Goal: Task Accomplishment & Management: Complete application form

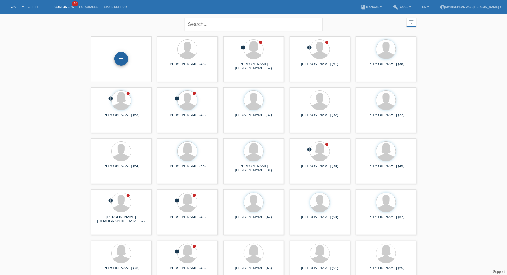
click at [115, 56] on div "+" at bounding box center [121, 59] width 14 height 14
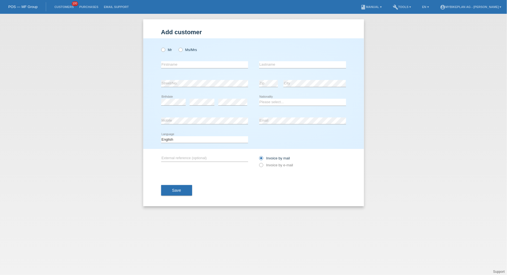
click at [168, 47] on div "Mr Ms/Mrs" at bounding box center [204, 49] width 87 height 11
click at [168, 50] on label "Mr" at bounding box center [166, 50] width 11 height 4
click at [165, 50] on input "Mr" at bounding box center [163, 50] width 4 height 4
radio input "true"
click at [171, 63] on input "text" at bounding box center [204, 64] width 87 height 7
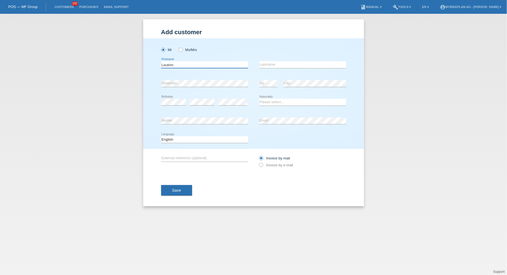
type input "Leutrim"
type input "I"
type input "Osmani"
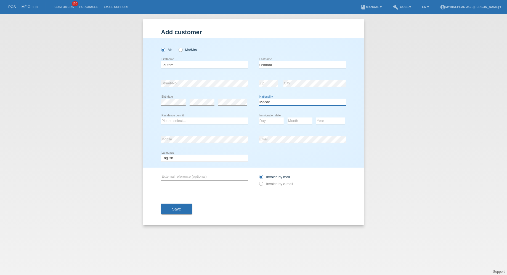
select select "MK"
select select "C"
select select "10"
select select "08"
select select "1998"
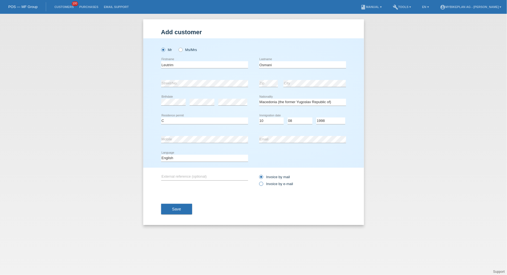
click at [277, 184] on label "Invoice by e-mail" at bounding box center [276, 184] width 34 height 4
click at [263, 184] on input "Invoice by e-mail" at bounding box center [261, 185] width 4 height 7
radio input "true"
click at [174, 212] on button "Save" at bounding box center [176, 209] width 31 height 10
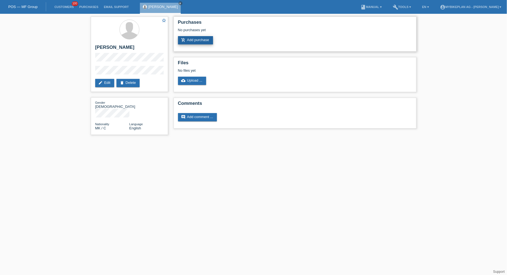
click at [199, 41] on link "add_shopping_cart Add purchase" at bounding box center [195, 40] width 35 height 8
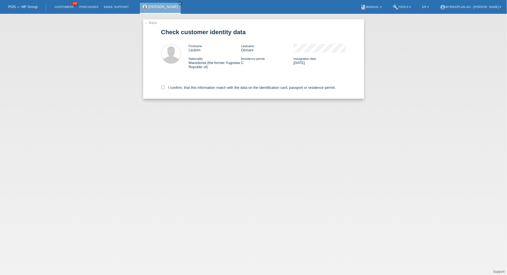
click at [195, 93] on div "I confirm, that this information match with the data on the identification card…" at bounding box center [253, 86] width 185 height 24
click at [196, 91] on div "I confirm, that this information match with the data on the identification card…" at bounding box center [253, 86] width 185 height 24
click at [197, 89] on label "I confirm, that this information match with the data on the identification card…" at bounding box center [248, 87] width 175 height 4
click at [165, 89] on input "I confirm, that this information match with the data on the identification card…" at bounding box center [163, 87] width 4 height 4
checkbox input "true"
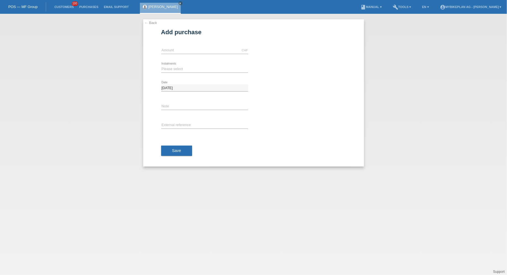
click at [190, 45] on div "CHF error Amount" at bounding box center [204, 50] width 87 height 19
click at [190, 49] on input "text" at bounding box center [204, 50] width 87 height 7
type input "7299.00"
click at [194, 73] on icon at bounding box center [204, 73] width 87 height 0
click at [173, 68] on select "Please select 6 instalments 12 instalments 18 instalments 24 instalments 36 ins…" at bounding box center [204, 69] width 87 height 7
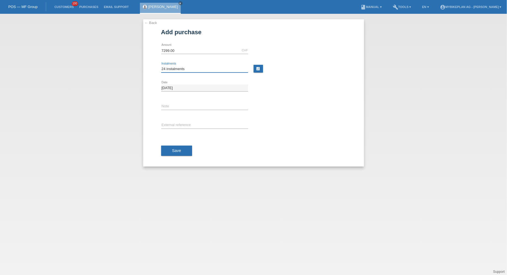
click at [161, 66] on select "Please select 6 instalments 12 instalments 18 instalments 24 instalments 36 ins…" at bounding box center [204, 69] width 87 height 7
click at [167, 69] on select "Please select 6 instalments 12 instalments 18 instalments 24 instalments 36 ins…" at bounding box center [204, 69] width 87 height 7
select select "487"
click at [161, 66] on select "Please select 6 instalments 12 instalments 18 instalments 24 instalments 36 ins…" at bounding box center [204, 69] width 87 height 7
click at [175, 129] on div "error External reference" at bounding box center [204, 125] width 87 height 19
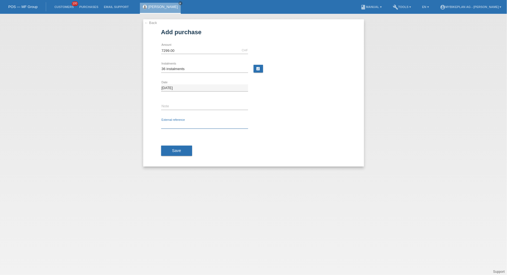
click at [173, 124] on input "text" at bounding box center [204, 125] width 87 height 7
paste input "44477549379"
type input "44477549379"
click at [173, 143] on div "Save" at bounding box center [253, 151] width 185 height 32
click at [173, 146] on button "Save" at bounding box center [176, 151] width 31 height 10
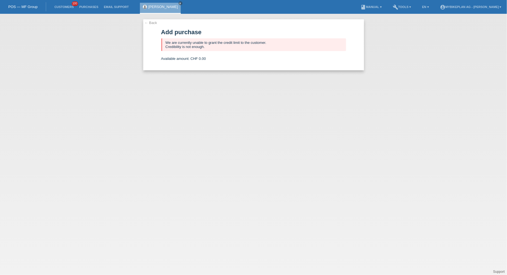
click at [58, 4] on li "Customers 100" at bounding box center [64, 7] width 25 height 14
click at [58, 5] on li "Customers 100" at bounding box center [64, 7] width 25 height 14
click at [58, 4] on li "Customers 100" at bounding box center [64, 7] width 25 height 14
click at [61, 7] on link "Customers" at bounding box center [64, 6] width 25 height 3
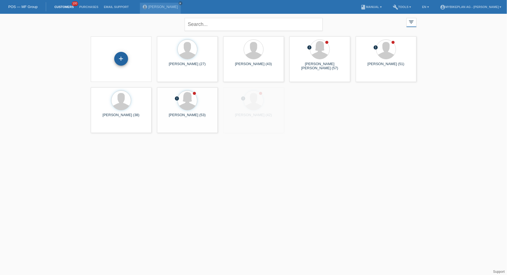
click at [124, 55] on div "+" at bounding box center [121, 59] width 14 height 14
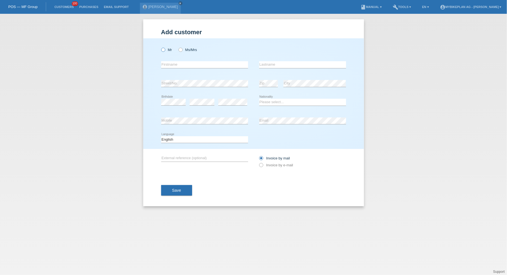
click at [165, 52] on label "Mr" at bounding box center [166, 50] width 11 height 4
click at [165, 51] on input "Mr" at bounding box center [163, 50] width 4 height 4
radio input "true"
click at [167, 65] on input "text" at bounding box center [204, 64] width 87 height 7
type input "Fabio Miguel"
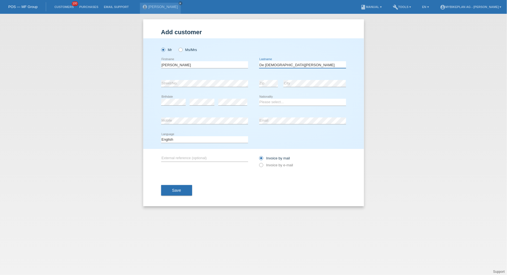
type input "De Jesus Fernandes"
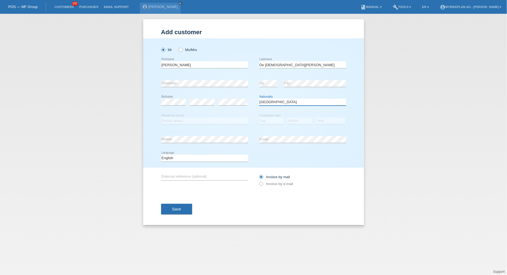
select select "PT"
select select "C"
select select "13"
select select "11"
select select "2008"
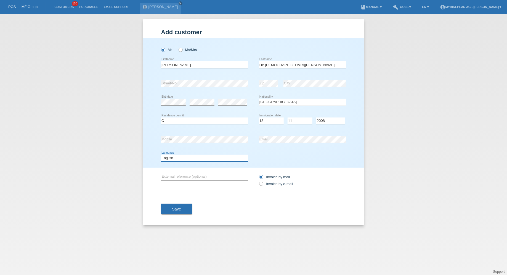
click at [195, 156] on select "Deutsch Français Italiano English" at bounding box center [204, 158] width 87 height 7
select select "de"
click at [161, 155] on select "Deutsch Français Italiano English" at bounding box center [204, 158] width 87 height 7
click at [280, 187] on div "Invoice by mail Invoice by e-mail" at bounding box center [302, 180] width 87 height 25
click at [280, 185] on label "Invoice by e-mail" at bounding box center [276, 184] width 34 height 4
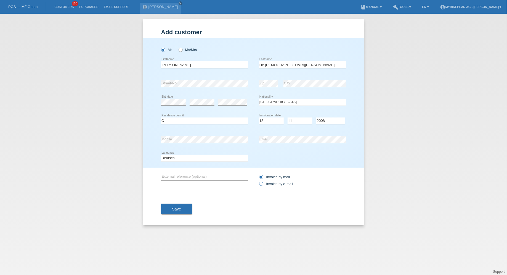
click at [263, 185] on input "Invoice by e-mail" at bounding box center [261, 185] width 4 height 7
radio input "true"
click at [179, 209] on span "Save" at bounding box center [176, 209] width 9 height 4
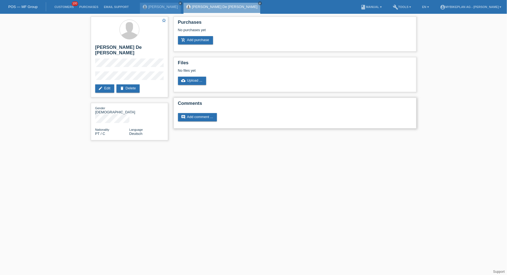
drag, startPoint x: 0, startPoint y: 0, endPoint x: 264, endPoint y: 124, distance: 291.5
click at [179, 146] on html "POS — MF Group Customers 100 Purchases Email Support [PERSON_NAME] close close" at bounding box center [253, 73] width 507 height 146
click at [198, 43] on link "add_shopping_cart Add purchase" at bounding box center [195, 40] width 35 height 8
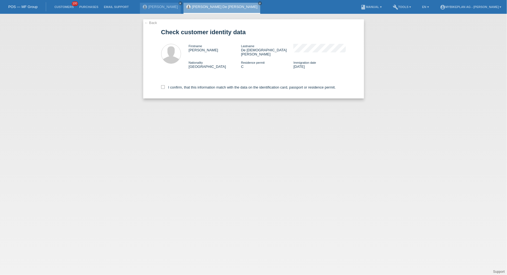
click at [170, 89] on div "I confirm, that this information match with the data on the identification card…" at bounding box center [253, 86] width 185 height 24
click at [178, 85] on label "I confirm, that this information match with the data on the identification card…" at bounding box center [248, 87] width 175 height 4
click at [165, 85] on input "I confirm, that this information match with the data on the identification card…" at bounding box center [163, 87] width 4 height 4
checkbox input "true"
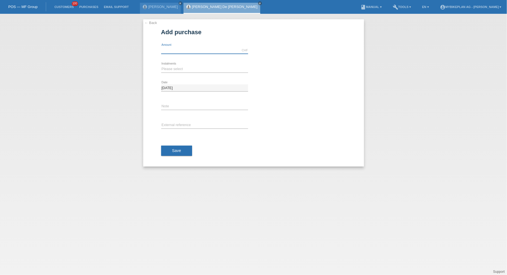
click at [182, 50] on input "text" at bounding box center [204, 50] width 87 height 7
type input "4099.00"
click at [173, 68] on select "Please select 6 instalments 12 instalments 18 instalments 24 instalments 36 ins…" at bounding box center [204, 69] width 87 height 7
select select "488"
click at [161, 66] on select "Please select 6 instalments 12 instalments 18 instalments 24 instalments 36 ins…" at bounding box center [204, 69] width 87 height 7
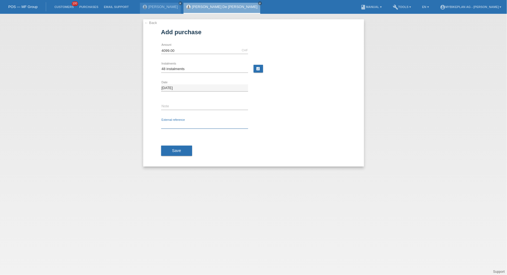
click at [180, 126] on input "text" at bounding box center [204, 125] width 87 height 7
paste input "44464655286"
type input "44464655286"
click at [170, 148] on button "Save" at bounding box center [176, 151] width 31 height 10
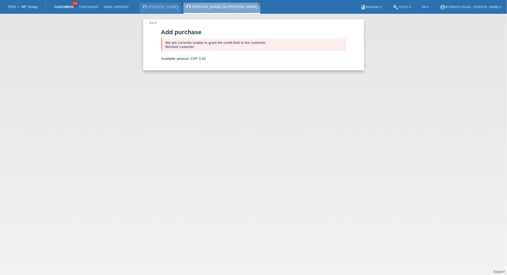
click at [63, 8] on link "Customers" at bounding box center [64, 6] width 25 height 3
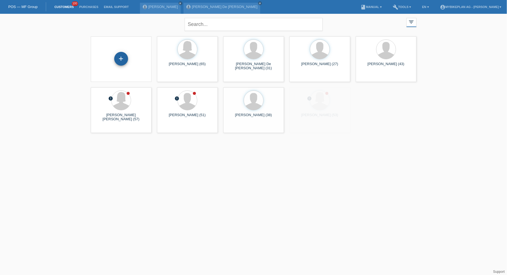
click at [121, 54] on div "+" at bounding box center [121, 59] width 14 height 14
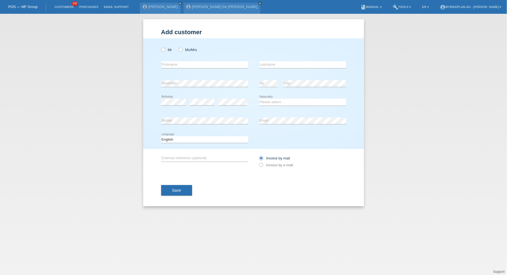
click at [172, 47] on div "Mr Ms/Mrs" at bounding box center [204, 49] width 87 height 11
click at [169, 51] on label "Mr" at bounding box center [166, 50] width 11 height 4
click at [165, 51] on input "Mr" at bounding box center [163, 50] width 4 height 4
radio input "true"
click at [181, 66] on input "text" at bounding box center [204, 64] width 87 height 7
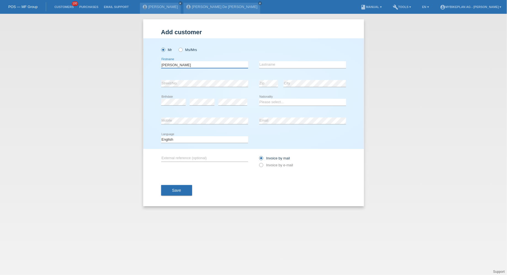
type input "Jonas"
type input "Kiefer"
select select "CH"
click at [207, 140] on select "Deutsch Français Italiano English" at bounding box center [204, 139] width 87 height 7
select select "de"
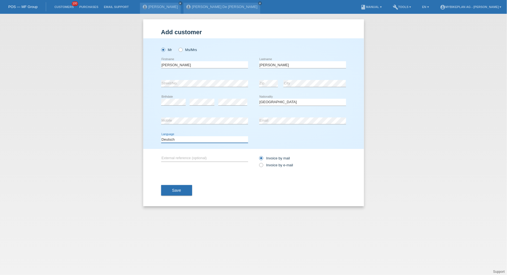
click at [161, 136] on select "Deutsch Français Italiano English" at bounding box center [204, 139] width 87 height 7
click at [266, 166] on label "Invoice by e-mail" at bounding box center [276, 165] width 34 height 4
click at [263, 166] on input "Invoice by e-mail" at bounding box center [261, 166] width 4 height 7
radio input "true"
click at [183, 195] on button "Save" at bounding box center [176, 190] width 31 height 10
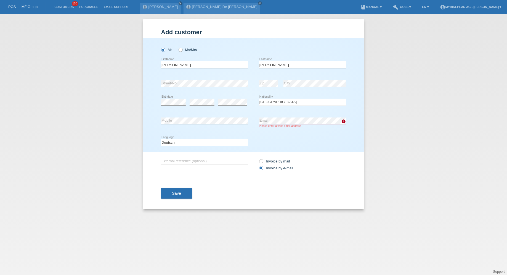
click at [305, 115] on div "error Email Please enter a valid email address" at bounding box center [302, 123] width 87 height 22
click at [170, 197] on button "Save" at bounding box center [176, 193] width 31 height 10
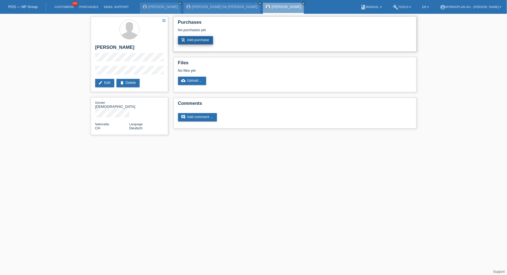
click at [196, 44] on link "add_shopping_cart Add purchase" at bounding box center [195, 40] width 35 height 8
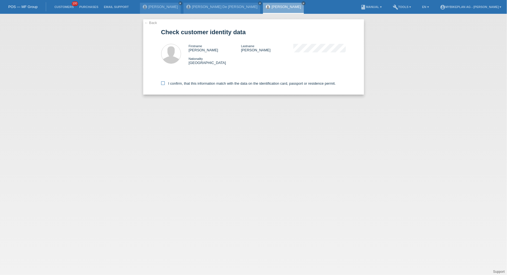
click at [183, 83] on label "I confirm, that this information match with the data on the identification card…" at bounding box center [248, 83] width 175 height 4
click at [165, 83] on input "I confirm, that this information match with the data on the identification card…" at bounding box center [163, 83] width 4 height 4
checkbox input "true"
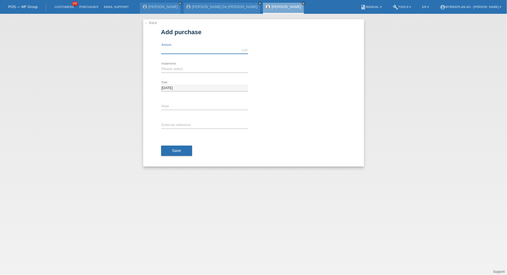
click at [184, 52] on input "text" at bounding box center [204, 50] width 87 height 7
type input "4209.44"
click at [172, 69] on select "Please select 6 instalments 12 instalments 18 instalments 24 instalments 36 ins…" at bounding box center [204, 69] width 87 height 7
select select "488"
click at [161, 66] on select "Please select 6 instalments 12 instalments 18 instalments 24 instalments 36 ins…" at bounding box center [204, 69] width 87 height 7
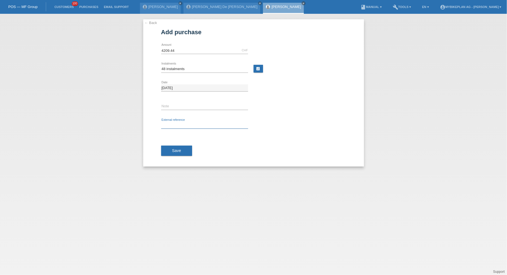
click at [177, 125] on input "text" at bounding box center [204, 125] width 87 height 7
paste input "44464655285"
type input "44464655285"
click at [177, 149] on span "Save" at bounding box center [176, 150] width 9 height 4
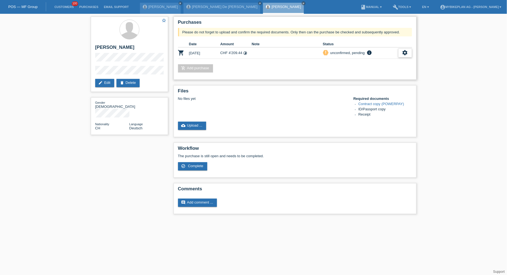
click at [408, 55] on div "settings" at bounding box center [405, 53] width 14 height 9
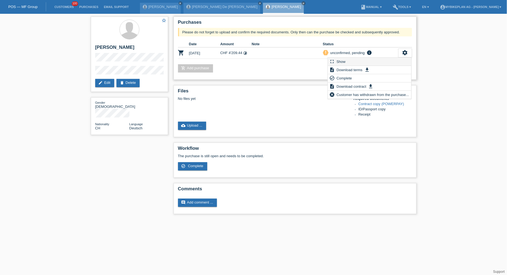
click at [354, 63] on div "fullscreen Show" at bounding box center [369, 62] width 83 height 8
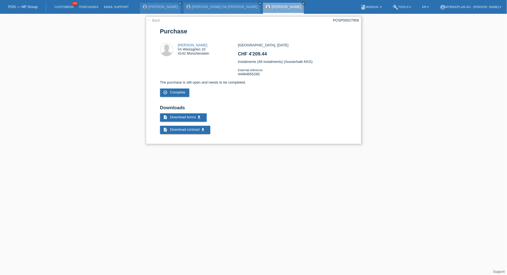
click at [338, 19] on div "POSP00027958" at bounding box center [346, 20] width 26 height 4
copy div "POSP00027958"
click at [64, 8] on link "Customers" at bounding box center [64, 6] width 25 height 3
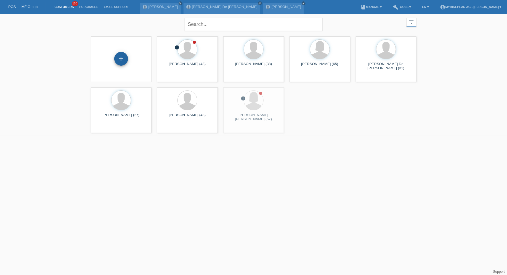
click at [117, 59] on div "+" at bounding box center [121, 59] width 14 height 14
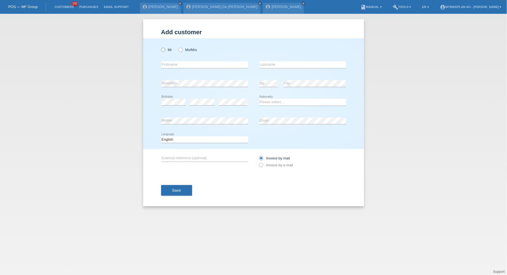
click at [160, 47] on icon at bounding box center [160, 47] width 0 height 0
click at [163, 50] on input "Mr" at bounding box center [163, 50] width 4 height 4
radio input "true"
click at [182, 60] on div "error Firstname" at bounding box center [204, 64] width 87 height 19
click at [185, 64] on input "text" at bounding box center [204, 64] width 87 height 7
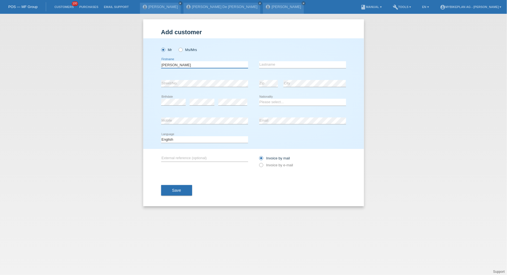
type input "[PERSON_NAME]"
paste input "Rajkovacic"
type input "Rajkovacic"
select select "CH"
click at [205, 141] on select "Deutsch Français Italiano English" at bounding box center [204, 139] width 87 height 7
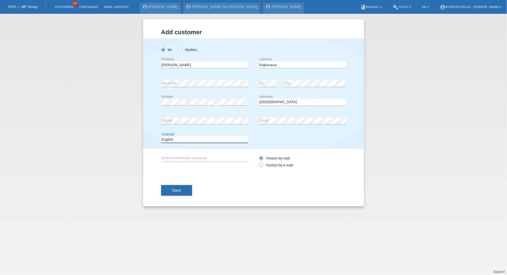
select select "de"
click at [161, 136] on select "Deutsch Français Italiano English" at bounding box center [204, 139] width 87 height 7
click at [273, 166] on label "Invoice by e-mail" at bounding box center [276, 165] width 34 height 4
click at [263, 166] on input "Invoice by e-mail" at bounding box center [261, 166] width 4 height 7
radio input "true"
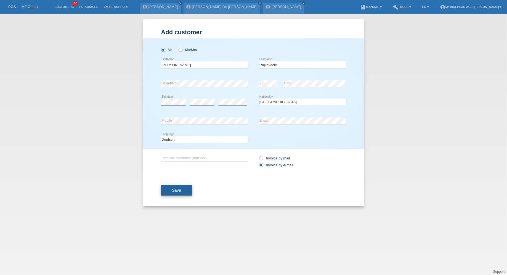
click at [179, 191] on span "Save" at bounding box center [176, 190] width 9 height 4
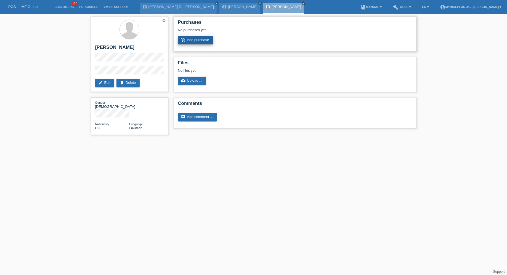
click at [200, 44] on link "add_shopping_cart Add purchase" at bounding box center [195, 40] width 35 height 8
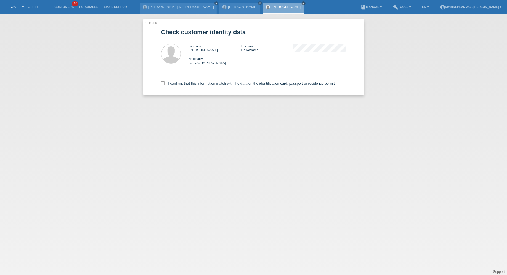
click at [183, 86] on div "I confirm, that this information match with the data on the identification card…" at bounding box center [253, 82] width 185 height 24
click at [184, 83] on label "I confirm, that this information match with the data on the identification card…" at bounding box center [248, 83] width 175 height 4
click at [165, 83] on input "I confirm, that this information match with the data on the identification card…" at bounding box center [163, 83] width 4 height 4
checkbox input "true"
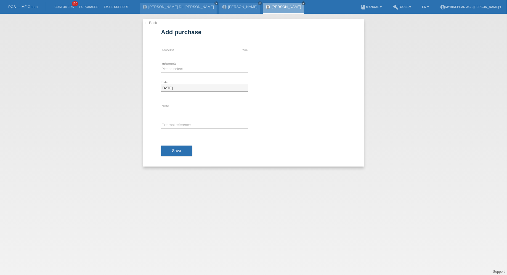
click at [178, 46] on div "CHF error Amount" at bounding box center [204, 50] width 87 height 19
click at [175, 55] on div "CHF error Amount" at bounding box center [204, 50] width 87 height 19
click at [174, 51] on input "text" at bounding box center [204, 50] width 87 height 7
type input "5599.00"
click at [169, 71] on select "Please select 6 instalments 12 instalments 18 instalments 24 instalments 36 ins…" at bounding box center [204, 69] width 87 height 7
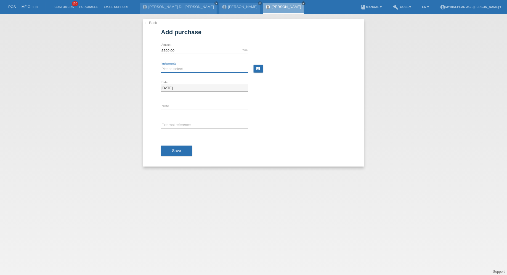
select select "488"
click at [161, 66] on select "Please select 6 instalments 12 instalments 18 instalments 24 instalments 36 ins…" at bounding box center [204, 69] width 87 height 7
click at [174, 125] on input "text" at bounding box center [204, 125] width 87 height 7
paste input "44386014758"
type input "44386014758"
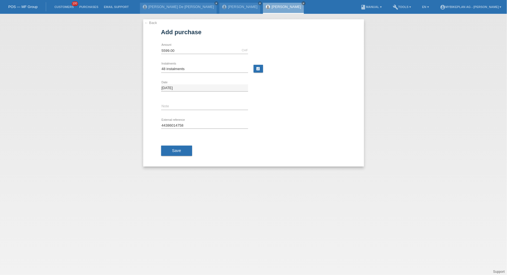
click at [176, 141] on div "Save" at bounding box center [253, 151] width 185 height 32
click at [176, 146] on button "Save" at bounding box center [176, 151] width 31 height 10
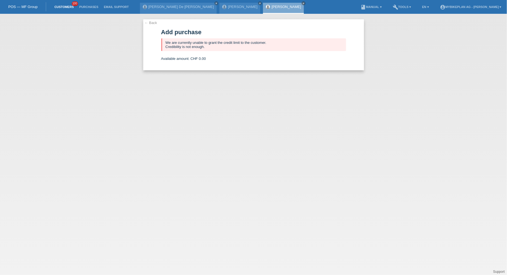
click at [61, 6] on link "Customers" at bounding box center [64, 6] width 25 height 3
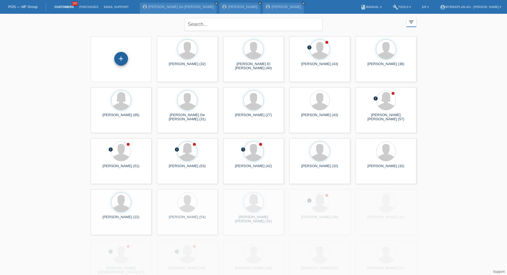
click at [125, 58] on div "+" at bounding box center [121, 59] width 14 height 14
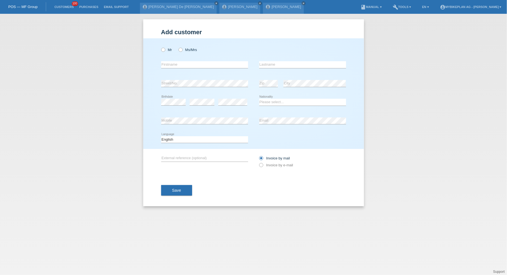
click at [190, 53] on div "Mr Ms/Mrs" at bounding box center [204, 49] width 87 height 11
click at [189, 50] on label "Ms/Mrs" at bounding box center [187, 50] width 18 height 4
click at [182, 50] on input "Ms/Mrs" at bounding box center [180, 50] width 4 height 4
radio input "true"
click at [60, 6] on link "Customers" at bounding box center [64, 6] width 25 height 3
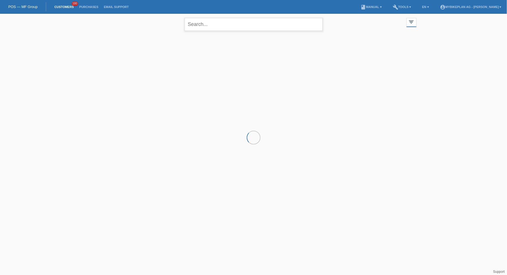
click at [220, 25] on input "text" at bounding box center [254, 24] width 138 height 13
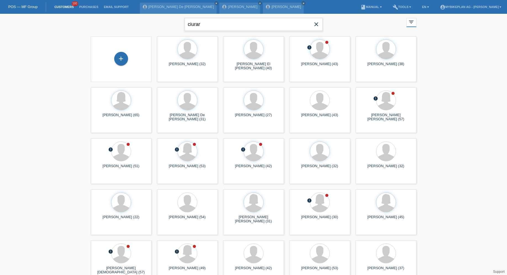
type input "ciurar"
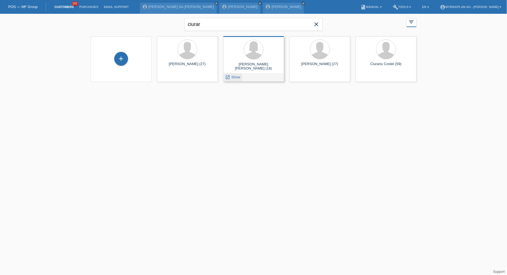
click at [234, 77] on span "Show" at bounding box center [235, 77] width 9 height 4
